Goal: Communication & Community: Participate in discussion

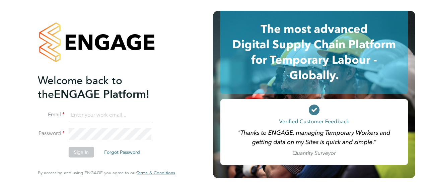
click at [96, 111] on input at bounding box center [110, 115] width 83 height 12
type input "n"
type input "Neil.warrington@bms.com"
click at [86, 148] on button "Sign In" at bounding box center [81, 152] width 25 height 11
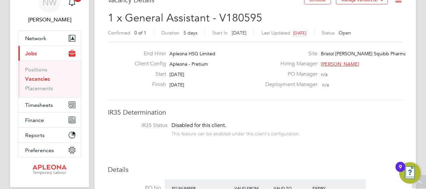
scroll to position [31, 0]
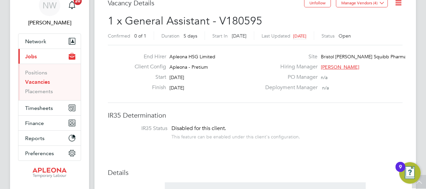
click at [48, 83] on link "Vacancies" at bounding box center [37, 82] width 25 height 6
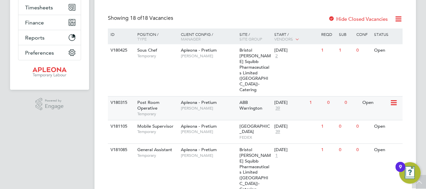
scroll to position [165, 0]
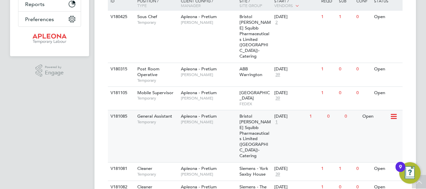
click at [370, 110] on div "Open" at bounding box center [375, 116] width 29 height 12
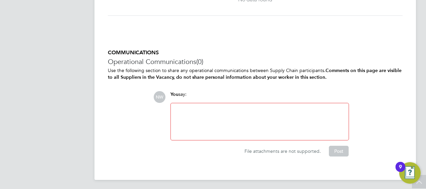
scroll to position [668, 0]
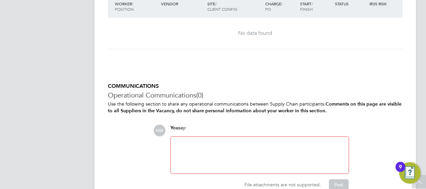
click at [196, 146] on div at bounding box center [260, 155] width 170 height 29
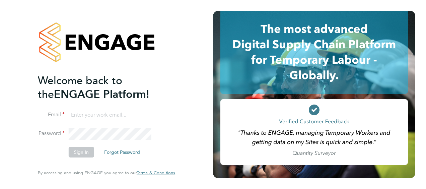
click at [79, 119] on input at bounding box center [110, 115] width 83 height 12
type input "Neil.warrington@bms.com"
click at [87, 155] on button "Sign In" at bounding box center [81, 152] width 25 height 11
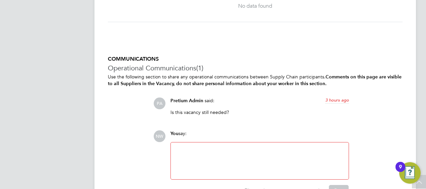
scroll to position [735, 0]
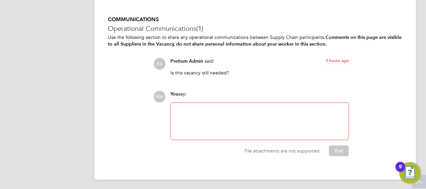
click at [186, 114] on div at bounding box center [260, 121] width 170 height 29
click at [184, 108] on div "Vacacany" at bounding box center [260, 121] width 170 height 29
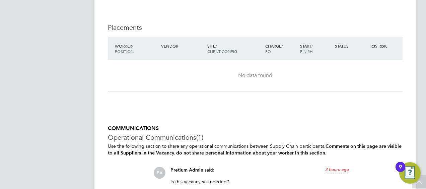
scroll to position [704, 0]
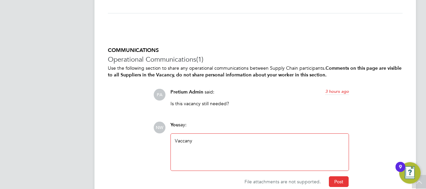
click at [184, 140] on div "Vaccany" at bounding box center [260, 152] width 170 height 29
click at [202, 139] on div "Vacany" at bounding box center [260, 152] width 170 height 29
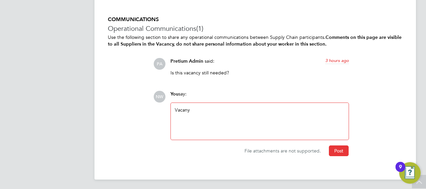
click at [188, 111] on div "Vacany" at bounding box center [260, 121] width 170 height 29
click at [224, 110] on div "Vacancy" at bounding box center [260, 121] width 170 height 29
click at [255, 118] on div "Vacancy still open" at bounding box center [260, 121] width 170 height 29
click at [341, 151] on button "Post" at bounding box center [339, 150] width 20 height 11
